Goal: Information Seeking & Learning: Learn about a topic

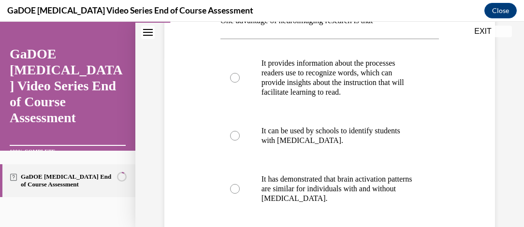
scroll to position [172, 0]
click at [185, 117] on div "Question 03/22 One advantage of neuroimaging research is that It provides infor…" at bounding box center [330, 164] width 336 height 462
click at [175, 121] on div "Question 03/22 One advantage of neuroimaging research is that It provides infor…" at bounding box center [330, 164] width 336 height 462
click at [227, 85] on label "It provides information about the processes readers use to recognize words, whi…" at bounding box center [329, 78] width 219 height 68
click at [230, 82] on input "It provides information about the processes readers use to recognize words, whi…" at bounding box center [235, 78] width 10 height 10
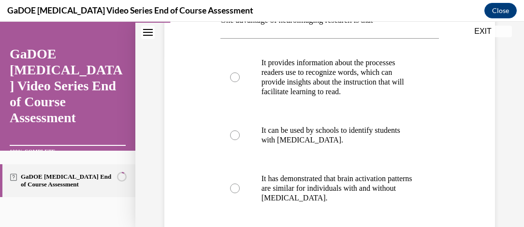
radio input "true"
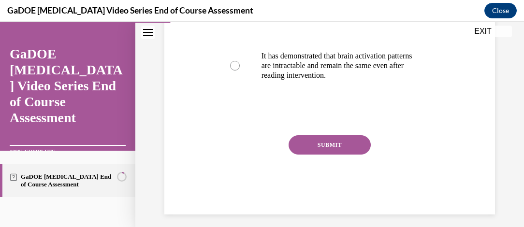
scroll to position [359, 0]
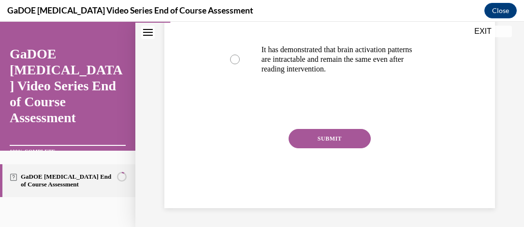
click at [332, 134] on button "SUBMIT" at bounding box center [330, 138] width 82 height 19
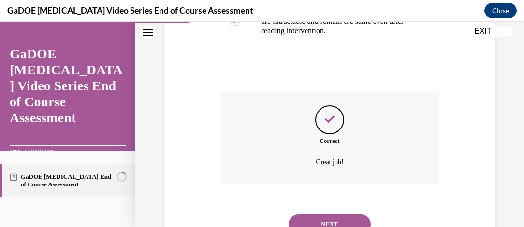
scroll to position [437, 0]
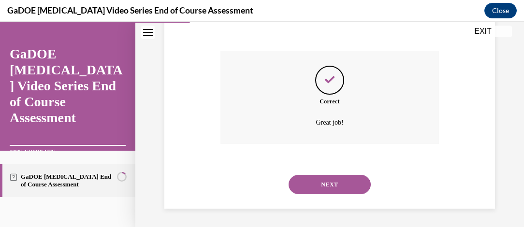
click at [322, 188] on button "NEXT" at bounding box center [330, 184] width 82 height 19
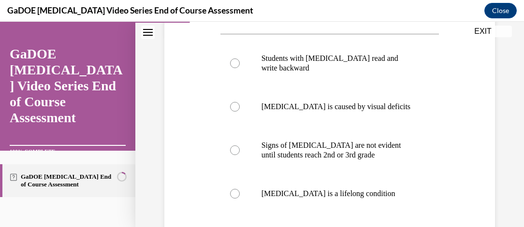
scroll to position [195, 0]
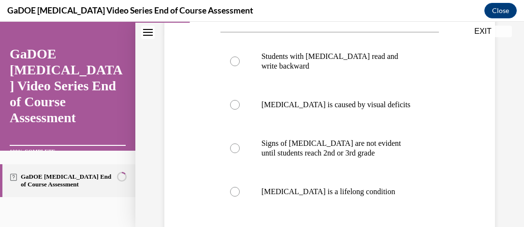
click at [231, 187] on div at bounding box center [235, 192] width 10 height 10
click at [231, 187] on input "[MEDICAL_DATA] is a lifelong condition" at bounding box center [235, 192] width 10 height 10
radio input "true"
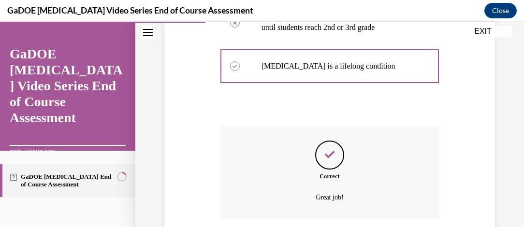
scroll to position [379, 0]
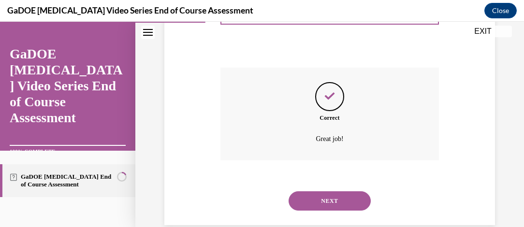
click at [315, 191] on button "NEXT" at bounding box center [330, 200] width 82 height 19
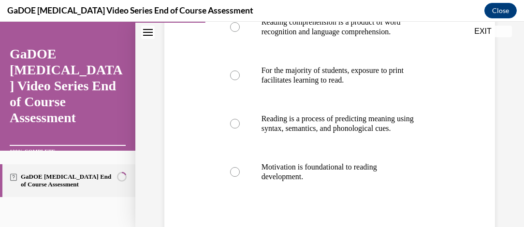
scroll to position [216, 0]
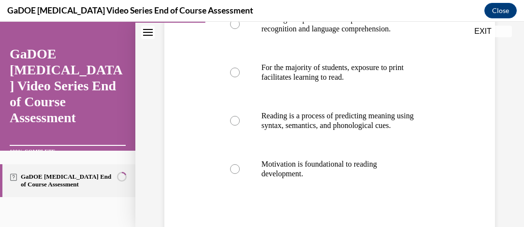
click at [241, 131] on label "Reading is a process of predicting meaning using syntax, semantics, and phonolo…" at bounding box center [329, 121] width 219 height 48
click at [240, 126] on input "Reading is a process of predicting meaning using syntax, semantics, and phonolo…" at bounding box center [235, 121] width 10 height 10
radio input "true"
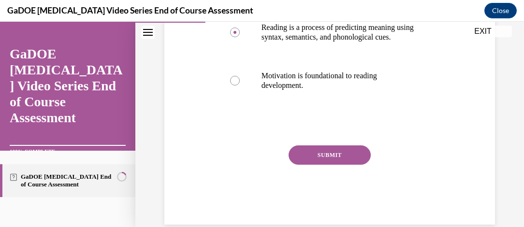
scroll to position [340, 0]
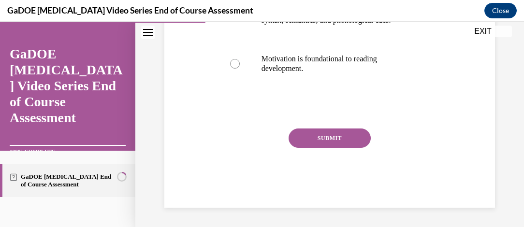
click at [322, 144] on button "SUBMIT" at bounding box center [330, 138] width 82 height 19
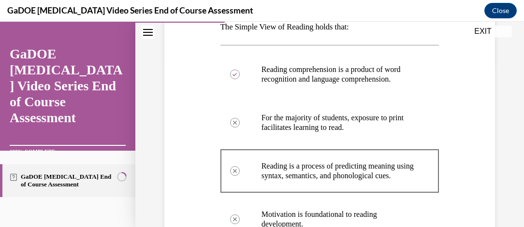
scroll to position [168, 0]
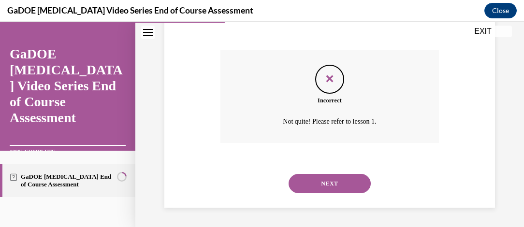
click at [328, 193] on button "NEXT" at bounding box center [330, 183] width 82 height 19
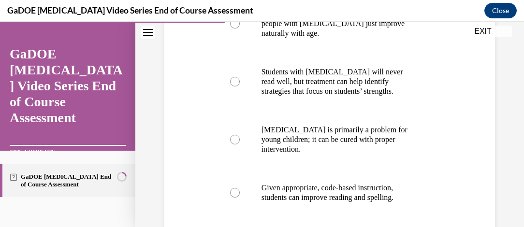
scroll to position [242, 0]
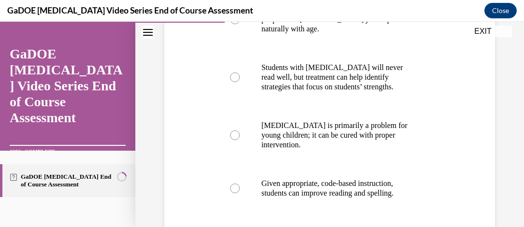
click at [224, 180] on label "Given appropriate, code-based instruction, students can improve reading and spe…" at bounding box center [329, 188] width 219 height 48
click at [230, 184] on input "Given appropriate, code-based instruction, students can improve reading and spe…" at bounding box center [235, 189] width 10 height 10
radio input "true"
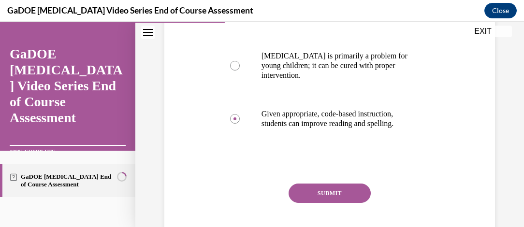
click at [327, 192] on button "SUBMIT" at bounding box center [330, 193] width 82 height 19
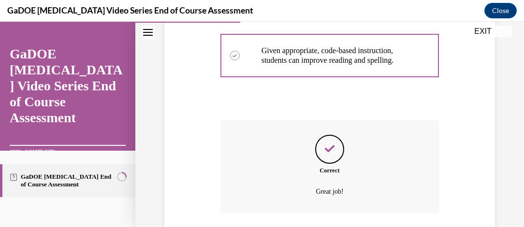
scroll to position [444, 0]
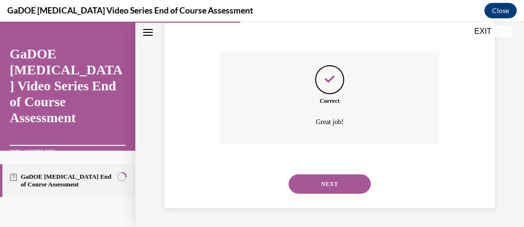
click at [322, 188] on button "NEXT" at bounding box center [330, 184] width 82 height 19
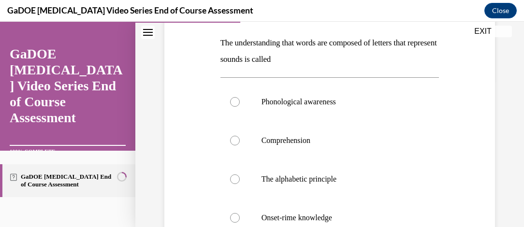
scroll to position [151, 0]
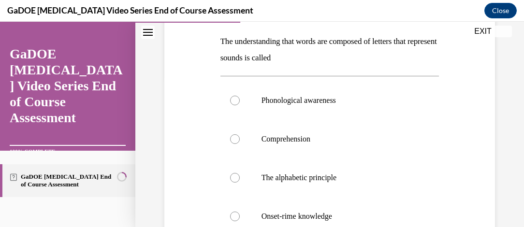
click at [226, 172] on label "The alphabetic principle" at bounding box center [329, 178] width 219 height 39
click at [230, 173] on input "The alphabetic principle" at bounding box center [235, 178] width 10 height 10
radio input "true"
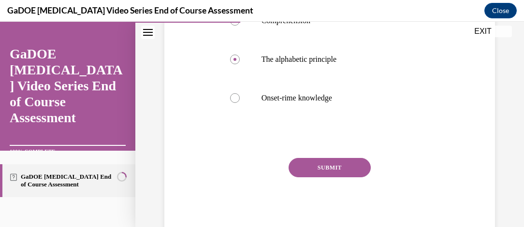
click at [319, 173] on button "SUBMIT" at bounding box center [330, 167] width 82 height 19
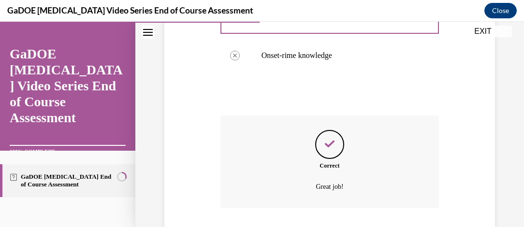
scroll to position [377, 0]
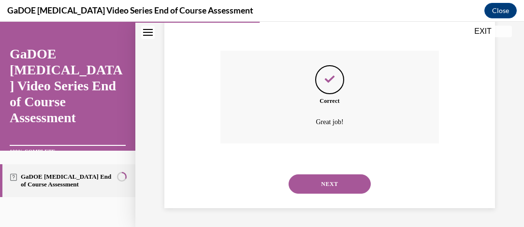
click at [330, 184] on button "NEXT" at bounding box center [330, 184] width 82 height 19
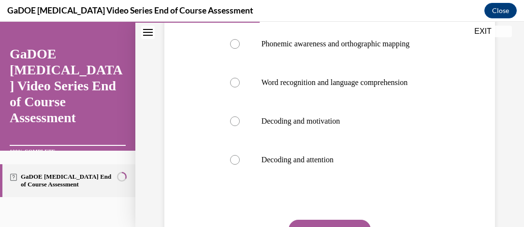
scroll to position [193, 0]
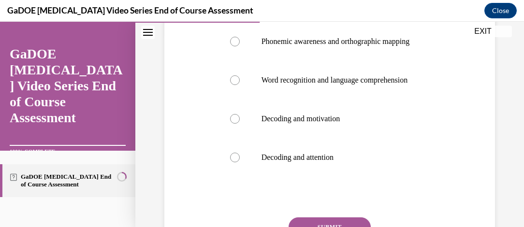
click at [238, 100] on label "Word recognition and language comprehension" at bounding box center [329, 80] width 219 height 39
click at [238, 85] on input "Word recognition and language comprehension" at bounding box center [235, 80] width 10 height 10
radio input "true"
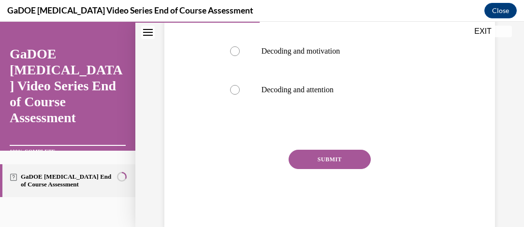
click at [329, 169] on button "SUBMIT" at bounding box center [330, 159] width 82 height 19
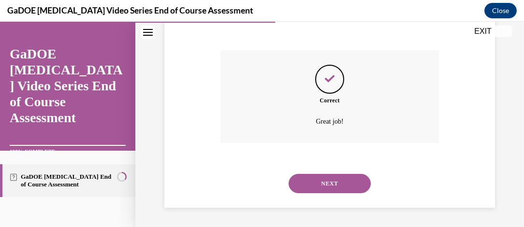
scroll to position [396, 0]
click at [322, 185] on button "NEXT" at bounding box center [330, 183] width 82 height 19
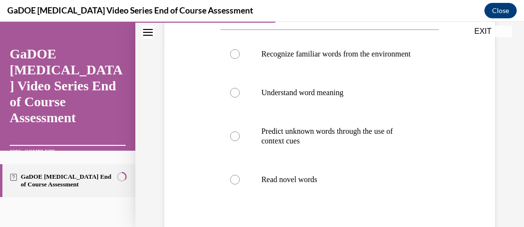
scroll to position [181, 0]
click at [222, 144] on label "Predict unknown words through the use of context cues" at bounding box center [329, 136] width 219 height 48
click at [230, 141] on input "Predict unknown words through the use of context cues" at bounding box center [235, 136] width 10 height 10
radio input "true"
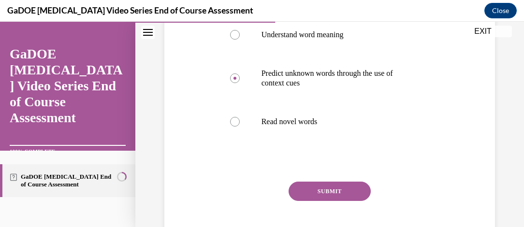
scroll to position [246, 0]
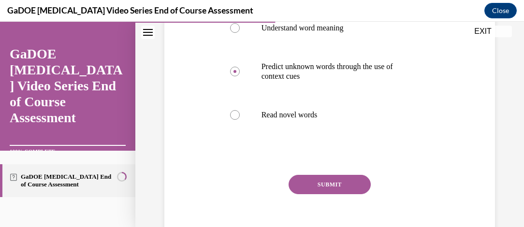
click at [311, 194] on button "SUBMIT" at bounding box center [330, 184] width 82 height 19
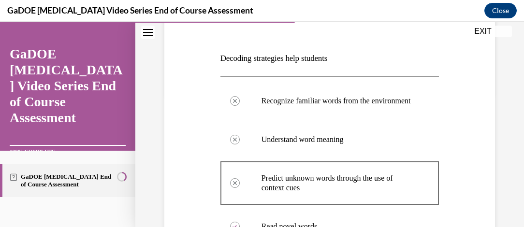
scroll to position [135, 0]
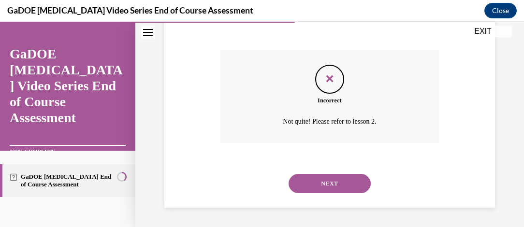
click at [329, 180] on button "NEXT" at bounding box center [330, 183] width 82 height 19
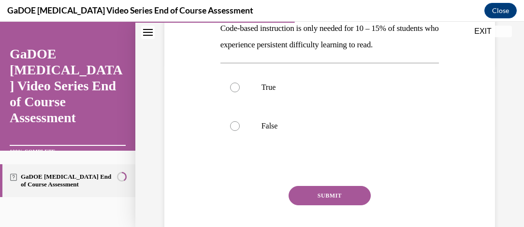
scroll to position [159, 0]
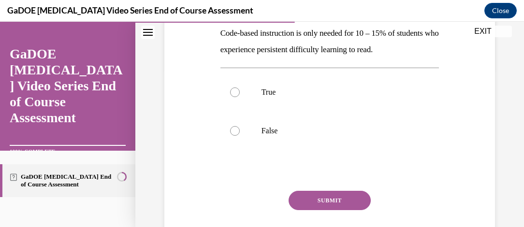
click at [238, 148] on label "False" at bounding box center [329, 131] width 219 height 39
click at [238, 136] on input "False" at bounding box center [235, 131] width 10 height 10
radio input "true"
click at [322, 210] on button "SUBMIT" at bounding box center [330, 200] width 82 height 19
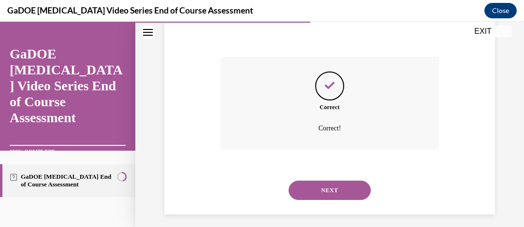
scroll to position [315, 0]
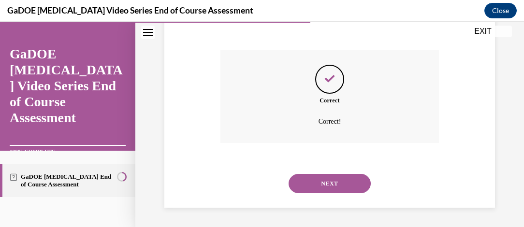
click at [337, 184] on button "NEXT" at bounding box center [330, 183] width 82 height 19
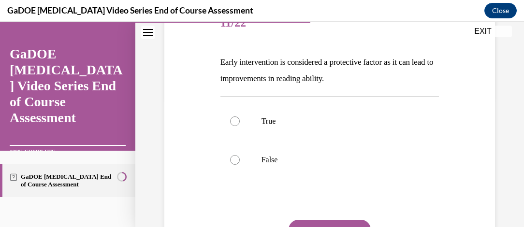
scroll to position [139, 0]
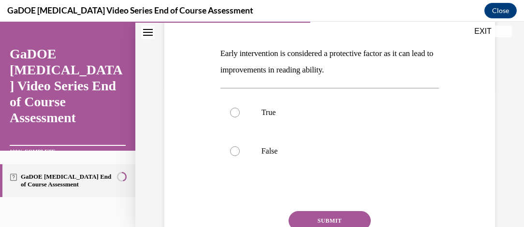
click at [239, 112] on label "True" at bounding box center [329, 112] width 219 height 39
click at [239, 112] on input "True" at bounding box center [235, 113] width 10 height 10
radio input "true"
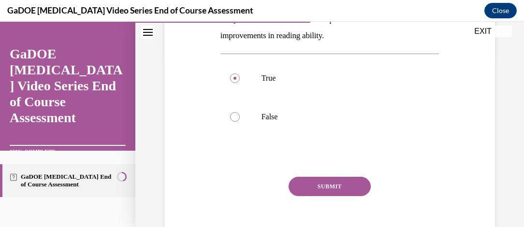
click at [329, 193] on button "SUBMIT" at bounding box center [330, 186] width 82 height 19
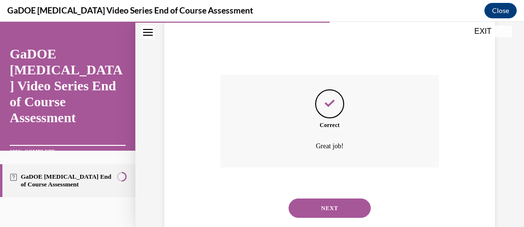
scroll to position [299, 0]
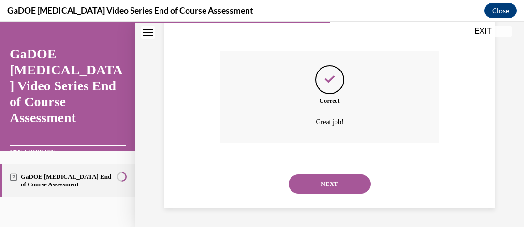
click at [326, 190] on button "NEXT" at bounding box center [330, 184] width 82 height 19
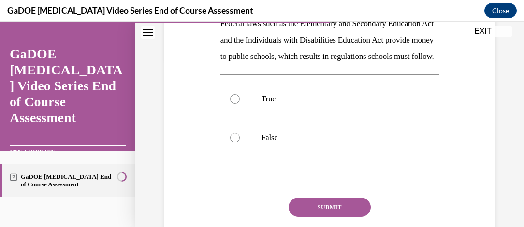
scroll to position [176, 0]
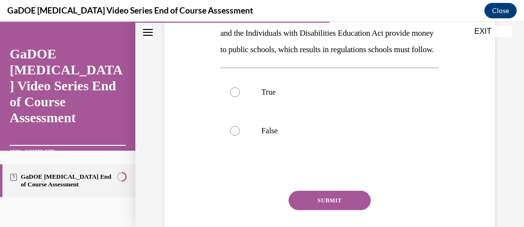
click at [234, 101] on label "True" at bounding box center [329, 92] width 219 height 39
click at [234, 97] on input "True" at bounding box center [235, 93] width 10 height 10
radio input "true"
click at [323, 210] on button "SUBMIT" at bounding box center [330, 200] width 82 height 19
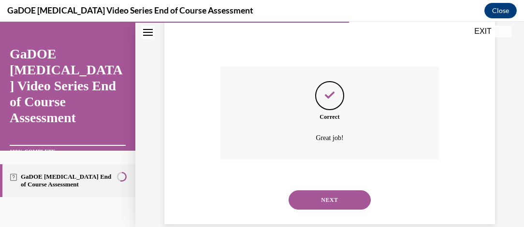
scroll to position [332, 0]
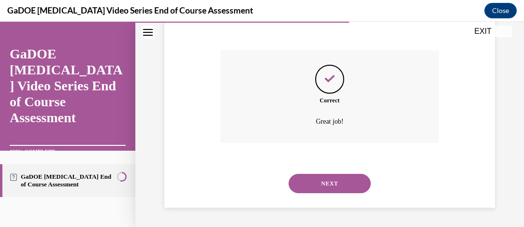
click at [317, 184] on button "NEXT" at bounding box center [330, 183] width 82 height 19
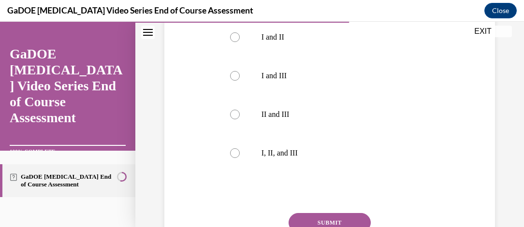
scroll to position [315, 0]
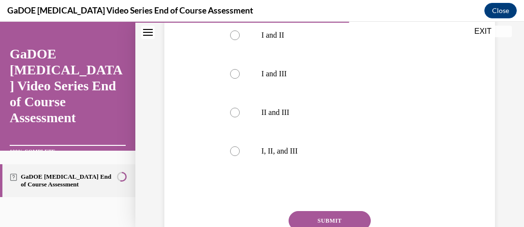
click at [236, 155] on div at bounding box center [235, 151] width 10 height 10
click at [236, 155] on input "I, II, and III" at bounding box center [235, 151] width 10 height 10
radio input "true"
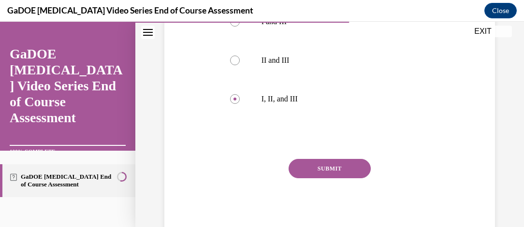
click at [329, 175] on button "SUBMIT" at bounding box center [330, 168] width 82 height 19
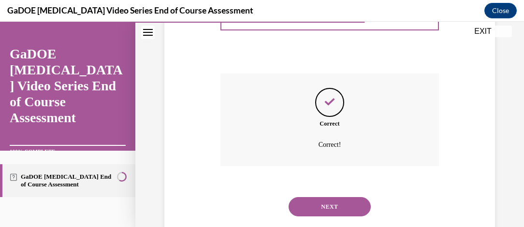
scroll to position [475, 0]
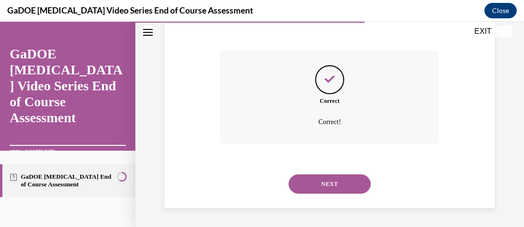
click at [319, 180] on button "NEXT" at bounding box center [330, 184] width 82 height 19
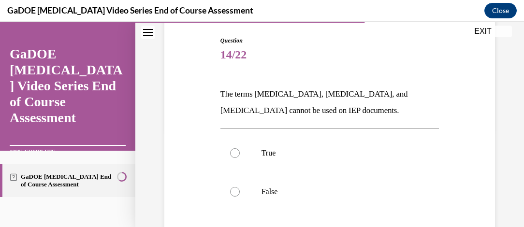
scroll to position [102, 0]
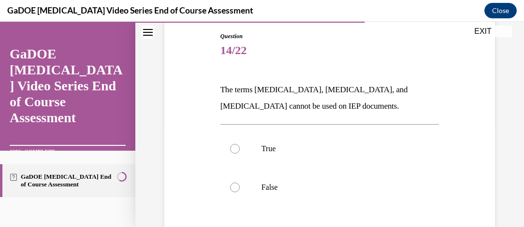
click at [230, 184] on div at bounding box center [235, 188] width 10 height 10
click at [230, 184] on input "False" at bounding box center [235, 188] width 10 height 10
radio input "true"
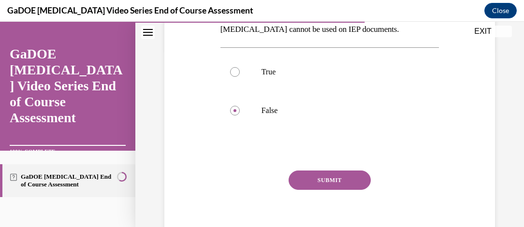
click at [318, 183] on button "SUBMIT" at bounding box center [330, 180] width 82 height 19
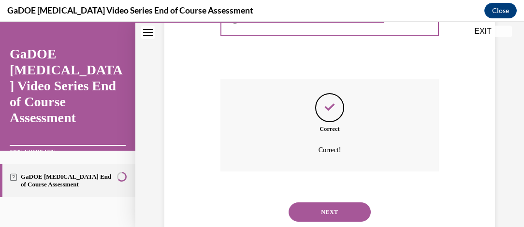
scroll to position [299, 0]
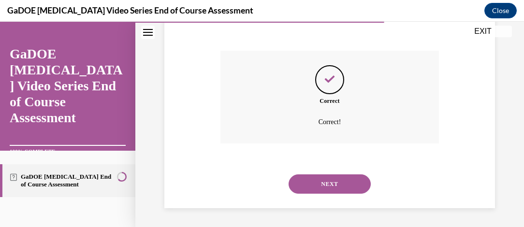
click at [323, 184] on button "NEXT" at bounding box center [330, 184] width 82 height 19
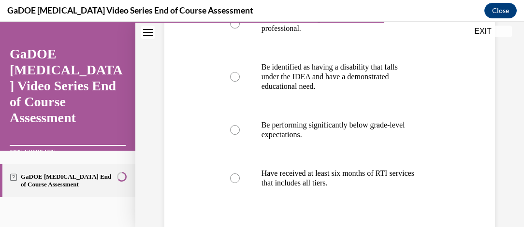
scroll to position [220, 0]
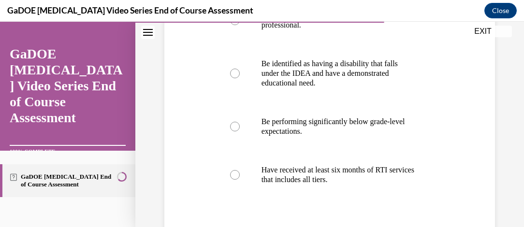
click at [235, 63] on label "Be identified as having a disability that falls under the IDEA and have a demon…" at bounding box center [329, 73] width 219 height 58
click at [235, 69] on input "Be identified as having a disability that falls under the IDEA and have a demon…" at bounding box center [235, 74] width 10 height 10
radio input "true"
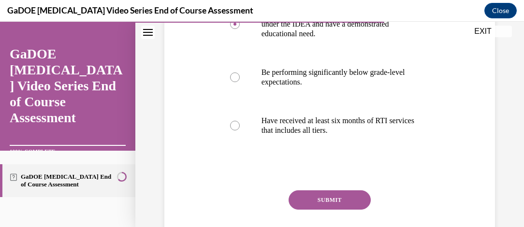
click at [320, 203] on button "SUBMIT" at bounding box center [330, 199] width 82 height 19
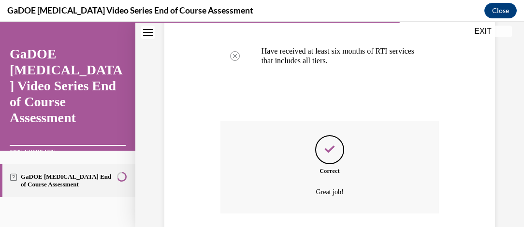
scroll to position [408, 0]
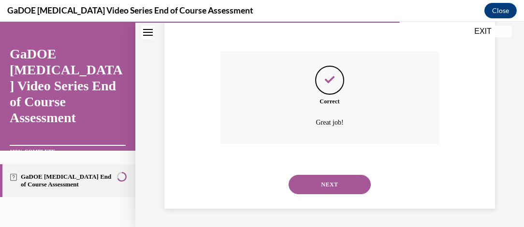
click at [314, 183] on button "NEXT" at bounding box center [330, 184] width 82 height 19
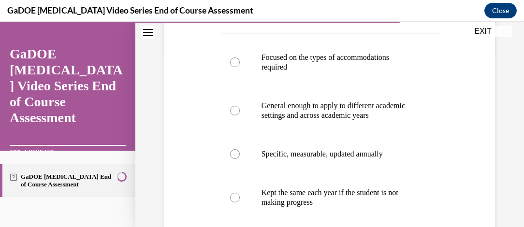
scroll to position [189, 0]
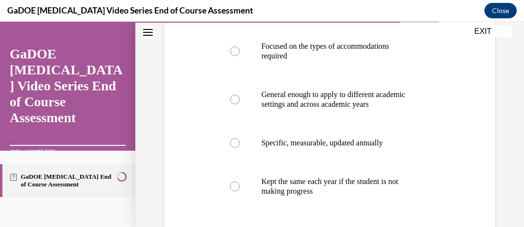
click at [236, 148] on div at bounding box center [235, 143] width 10 height 10
click at [236, 148] on input "Specific, measurable, updated annually" at bounding box center [235, 143] width 10 height 10
radio input "true"
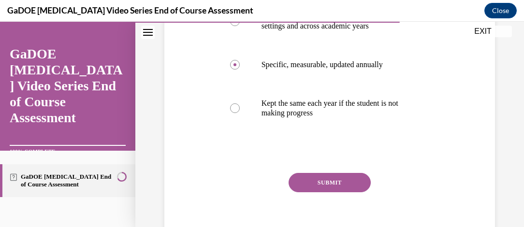
click at [319, 192] on button "SUBMIT" at bounding box center [330, 182] width 82 height 19
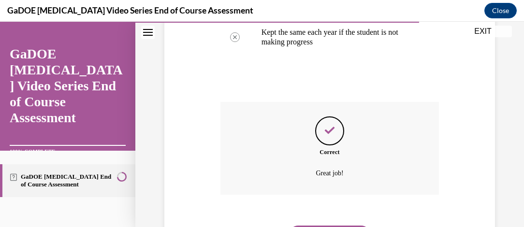
scroll to position [398, 0]
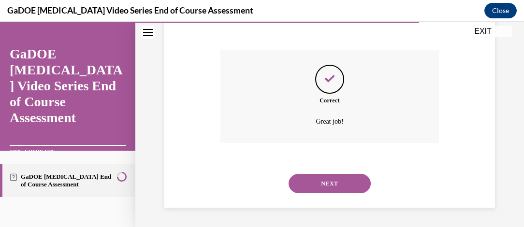
click at [315, 188] on button "NEXT" at bounding box center [330, 183] width 82 height 19
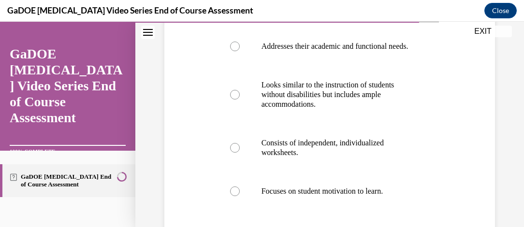
scroll to position [204, 0]
click at [238, 48] on label "Addresses their academic and functional needs." at bounding box center [329, 47] width 219 height 39
click at [238, 48] on input "Addresses their academic and functional needs." at bounding box center [235, 48] width 10 height 10
radio input "true"
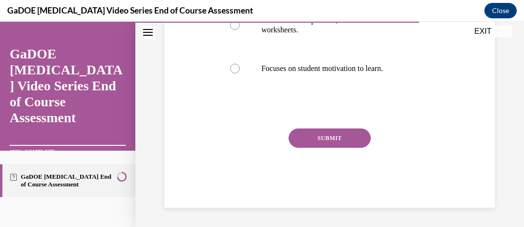
click at [316, 141] on button "SUBMIT" at bounding box center [330, 138] width 82 height 19
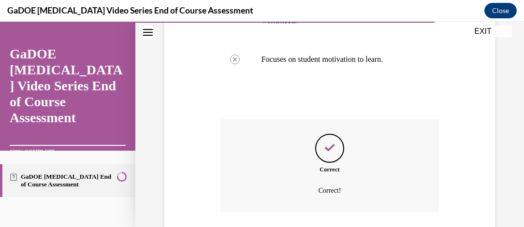
scroll to position [415, 0]
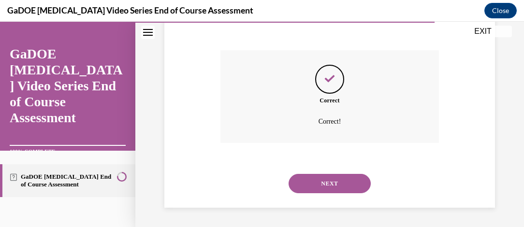
click at [333, 186] on button "NEXT" at bounding box center [330, 183] width 82 height 19
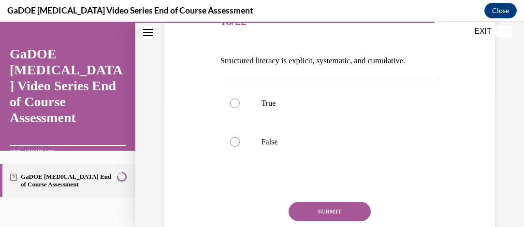
scroll to position [133, 0]
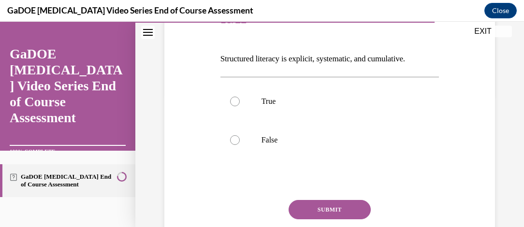
click at [235, 99] on div at bounding box center [235, 102] width 10 height 10
click at [235, 99] on input "True" at bounding box center [235, 102] width 10 height 10
radio input "true"
click at [317, 214] on button "SUBMIT" at bounding box center [330, 209] width 82 height 19
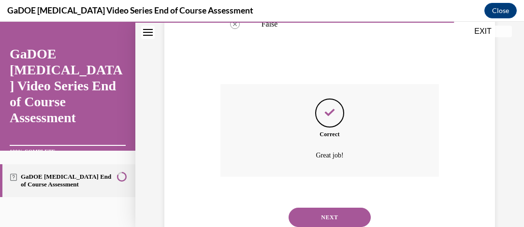
scroll to position [282, 0]
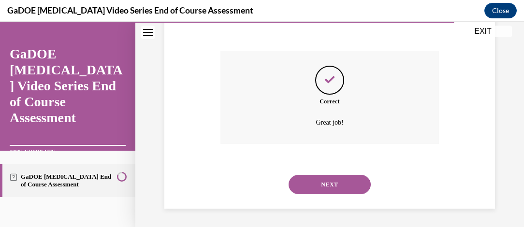
click at [318, 187] on button "NEXT" at bounding box center [330, 184] width 82 height 19
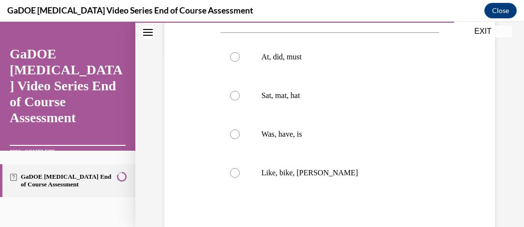
scroll to position [191, 0]
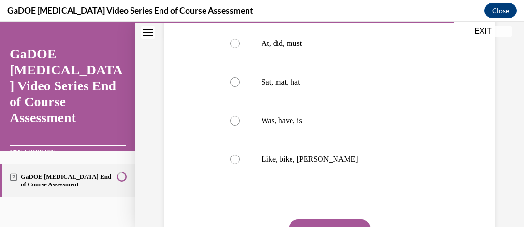
click at [234, 126] on div at bounding box center [235, 121] width 10 height 10
click at [234, 126] on input "Was, have, is" at bounding box center [235, 121] width 10 height 10
radio input "true"
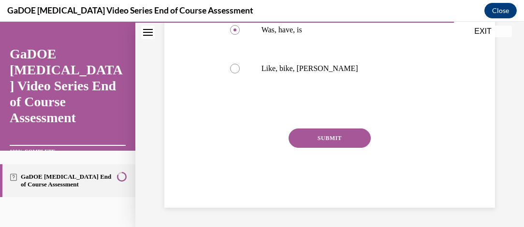
click at [317, 147] on button "SUBMIT" at bounding box center [330, 138] width 82 height 19
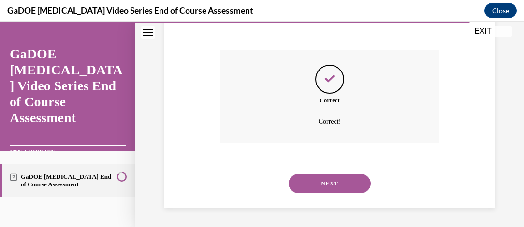
scroll to position [377, 0]
click at [321, 188] on button "NEXT" at bounding box center [330, 183] width 82 height 19
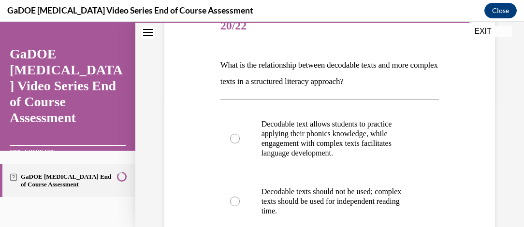
scroll to position [128, 0]
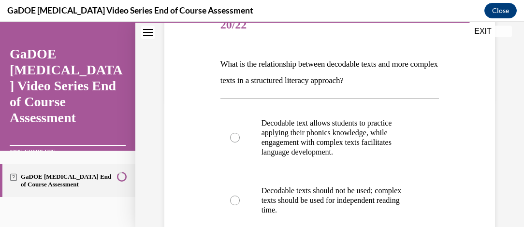
click at [172, 182] on div "Question 20/22 What is the relationship between decodable texts and more comple…" at bounding box center [330, 221] width 336 height 488
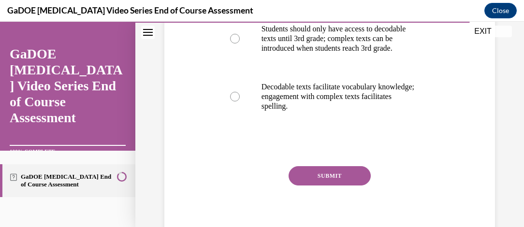
scroll to position [349, 0]
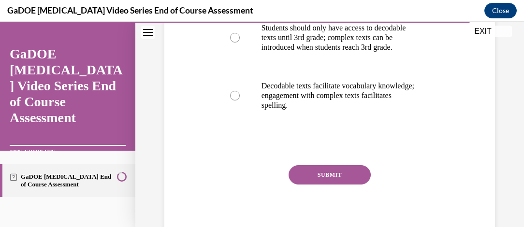
click at [237, 108] on label "Decodable texts facilitate vocabulary knowledge; engagement with complex texts …" at bounding box center [329, 96] width 219 height 58
click at [237, 101] on input "Decodable texts facilitate vocabulary knowledge; engagement with complex texts …" at bounding box center [235, 96] width 10 height 10
radio input "true"
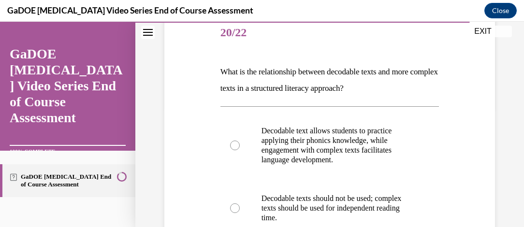
scroll to position [117, 0]
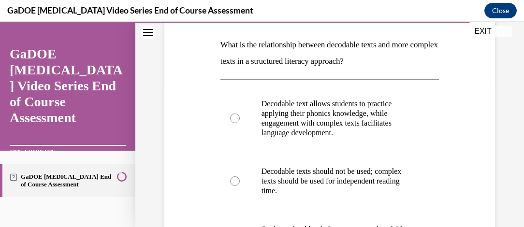
click at [231, 116] on div at bounding box center [235, 119] width 10 height 10
click at [231, 116] on input "Decodable text allows students to practice applying their phonics knowledge, wh…" at bounding box center [235, 119] width 10 height 10
radio input "true"
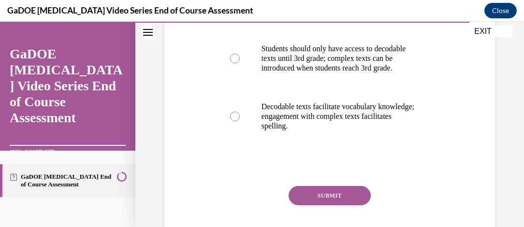
scroll to position [395, 0]
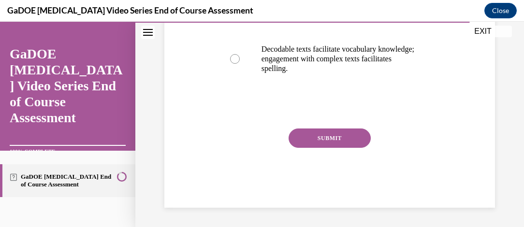
click at [317, 139] on button "SUBMIT" at bounding box center [330, 138] width 82 height 19
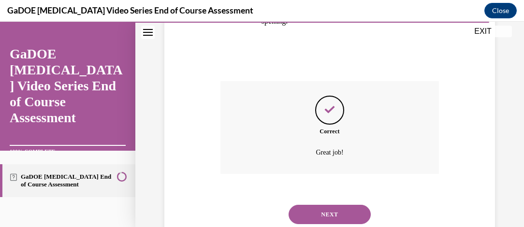
scroll to position [473, 0]
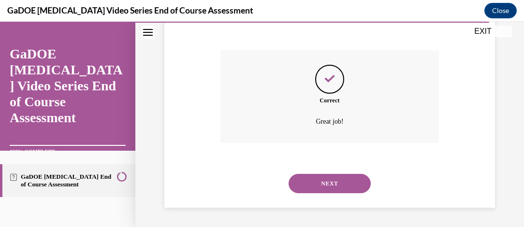
click at [311, 188] on button "NEXT" at bounding box center [330, 183] width 82 height 19
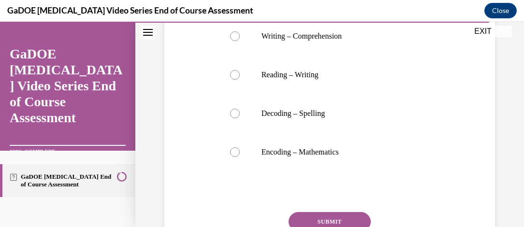
scroll to position [202, 0]
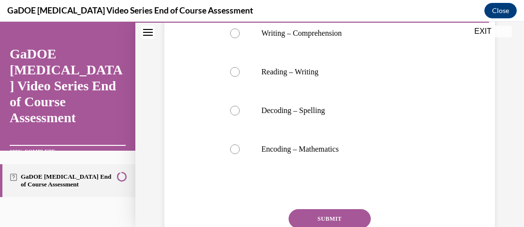
click at [234, 154] on div at bounding box center [235, 150] width 10 height 10
click at [234, 154] on input "Encoding – Mathematics" at bounding box center [235, 150] width 10 height 10
radio input "true"
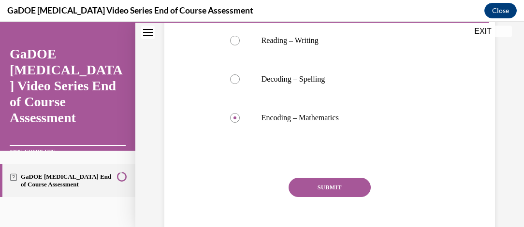
click at [326, 197] on button "SUBMIT" at bounding box center [330, 187] width 82 height 19
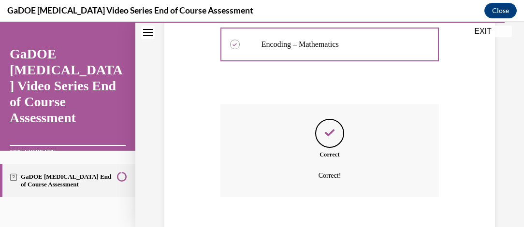
scroll to position [377, 0]
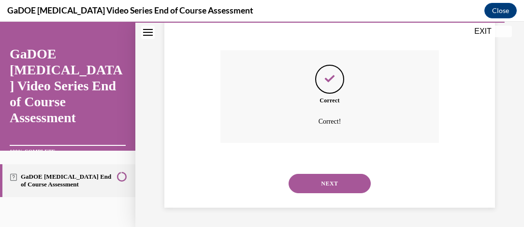
click at [313, 189] on button "NEXT" at bounding box center [330, 183] width 82 height 19
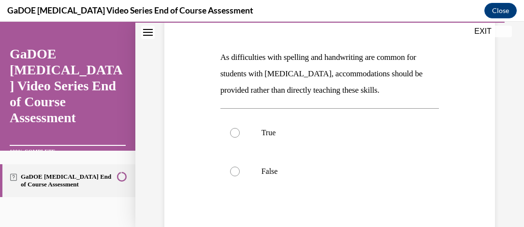
scroll to position [137, 0]
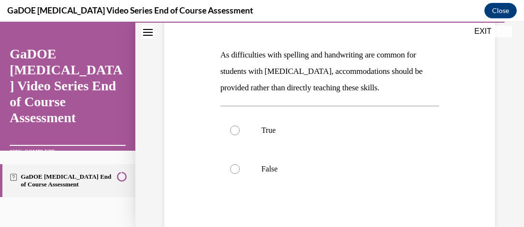
click at [236, 128] on div at bounding box center [235, 131] width 10 height 10
click at [236, 128] on input "True" at bounding box center [235, 131] width 10 height 10
radio input "true"
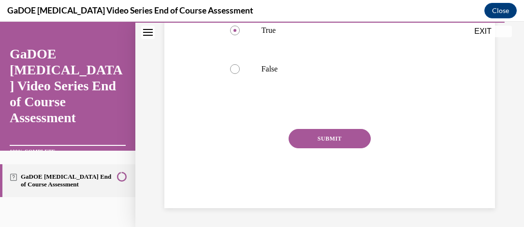
click at [325, 141] on button "SUBMIT" at bounding box center [330, 138] width 82 height 19
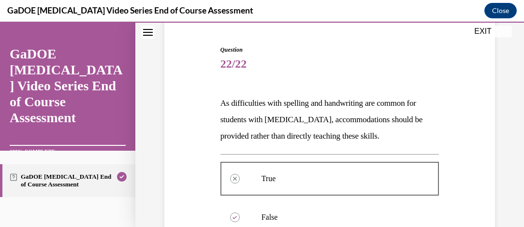
scroll to position [104, 0]
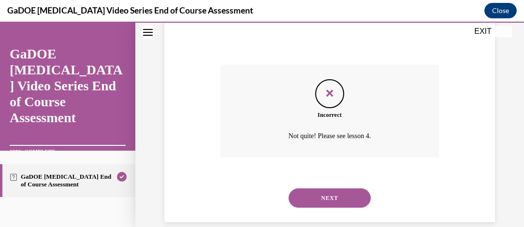
click at [332, 207] on button "NEXT" at bounding box center [330, 198] width 82 height 19
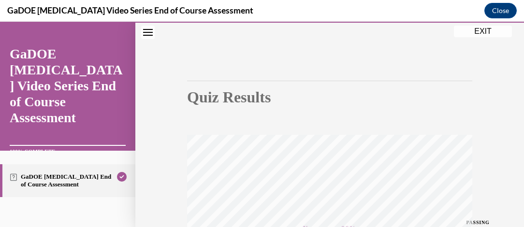
scroll to position [52, 0]
click at [478, 29] on button "EXIT" at bounding box center [483, 32] width 58 height 12
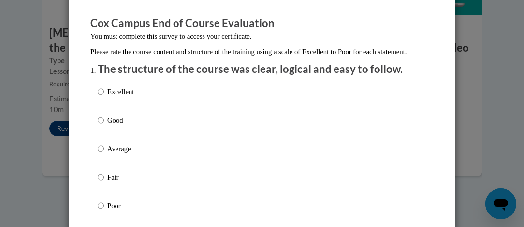
scroll to position [74, 0]
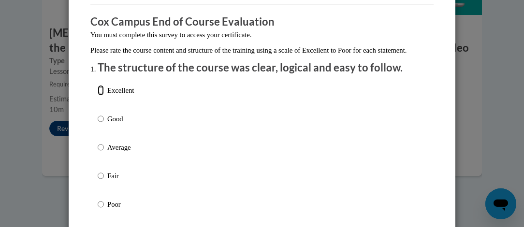
click at [98, 96] on input "Excellent" at bounding box center [101, 90] width 6 height 11
radio input "true"
click at [98, 124] on input "Good" at bounding box center [101, 119] width 6 height 11
radio input "true"
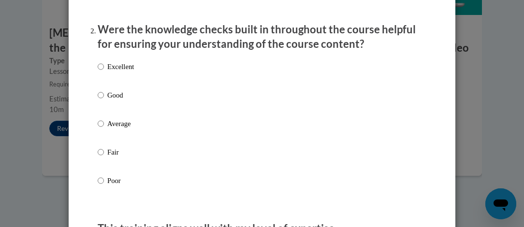
scroll to position [298, 0]
click at [98, 100] on input "Good" at bounding box center [101, 94] width 6 height 11
radio input "true"
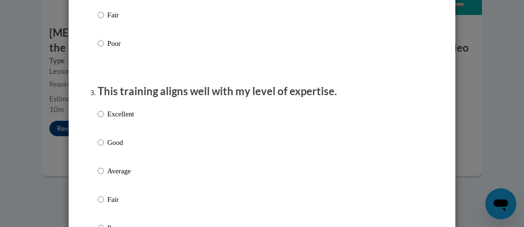
scroll to position [435, 0]
click at [98, 147] on input "Good" at bounding box center [101, 142] width 6 height 11
radio input "true"
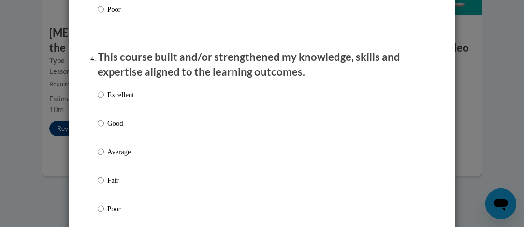
scroll to position [660, 0]
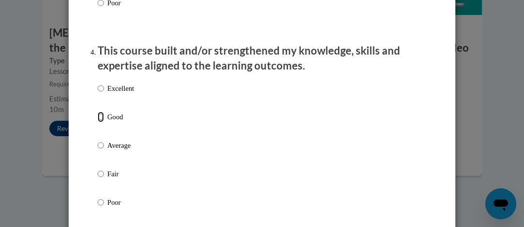
click at [98, 122] on input "Good" at bounding box center [101, 117] width 6 height 11
radio input "true"
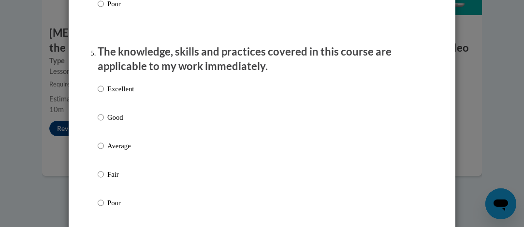
scroll to position [863, 0]
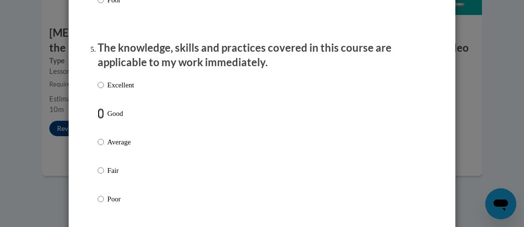
click at [98, 119] on input "Good" at bounding box center [101, 113] width 6 height 11
radio input "true"
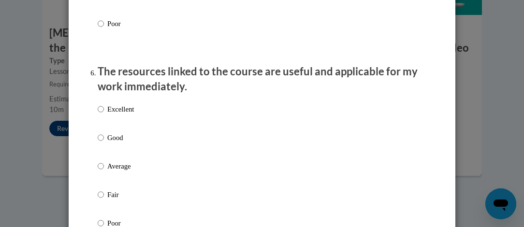
scroll to position [1039, 0]
click at [98, 143] on input "Good" at bounding box center [101, 137] width 6 height 11
radio input "true"
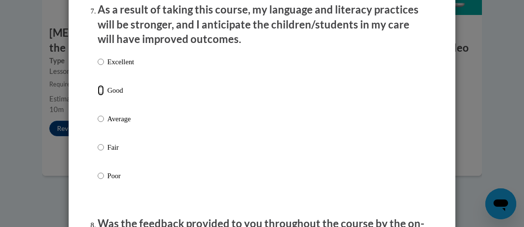
click at [98, 96] on input "Good" at bounding box center [101, 90] width 6 height 11
radio input "true"
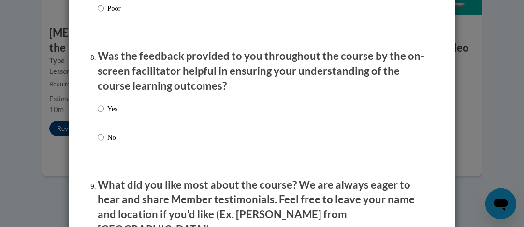
scroll to position [1470, 0]
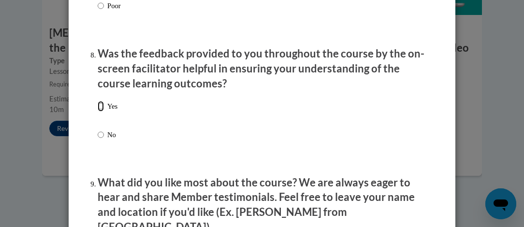
click at [98, 112] on input "Yes" at bounding box center [101, 106] width 6 height 11
radio input "true"
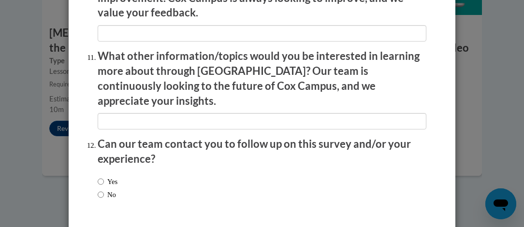
scroll to position [1786, 0]
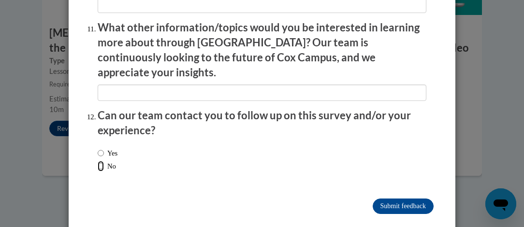
click at [98, 161] on input "No" at bounding box center [101, 166] width 6 height 11
radio input "true"
click at [398, 199] on input "Submit feedback" at bounding box center [403, 206] width 61 height 15
